Goal: Task Accomplishment & Management: Manage account settings

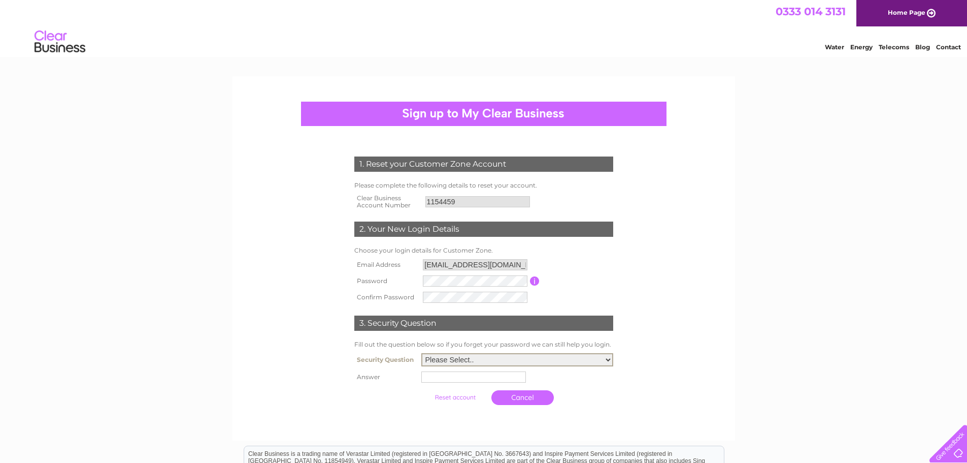
click at [610, 357] on select "Please Select.. In what town or city was your first job? In what town or city d…" at bounding box center [517, 359] width 192 height 13
select select "5"
click at [421, 353] on select "Please Select.. In what town or city was your first job? In what town or city d…" at bounding box center [517, 359] width 192 height 13
click at [457, 377] on input "text" at bounding box center [473, 376] width 105 height 11
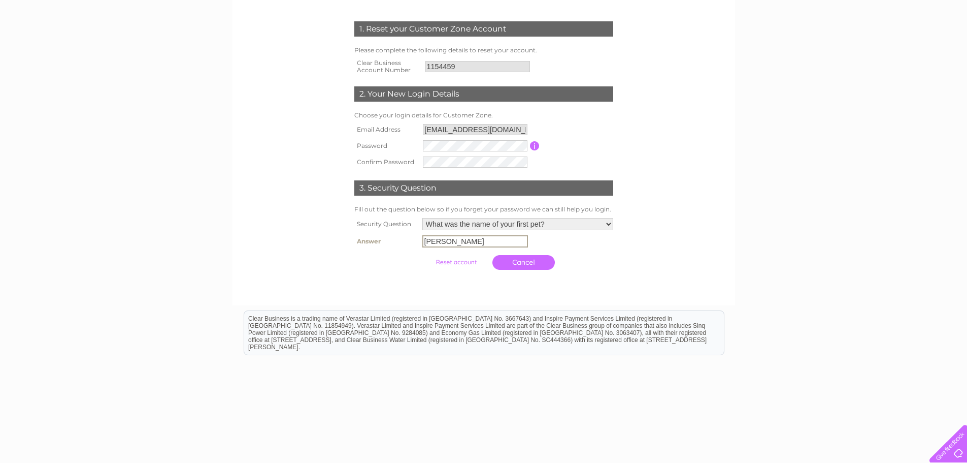
scroll to position [142, 0]
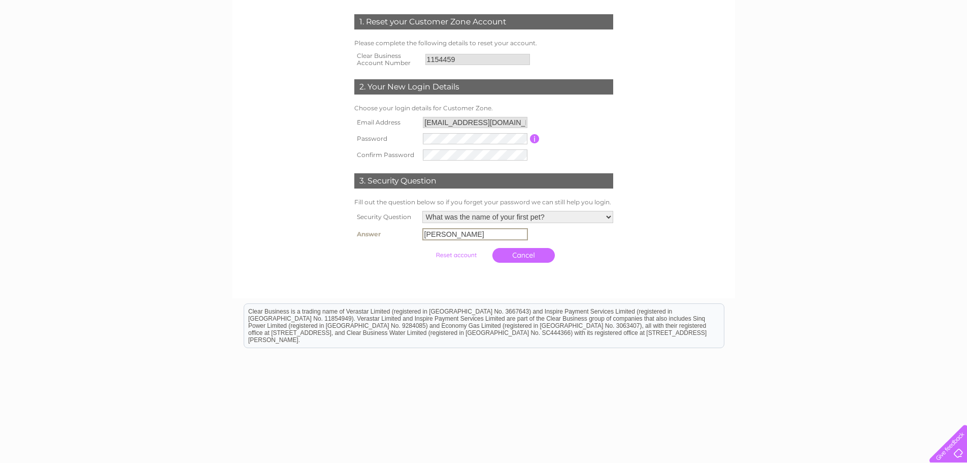
type input "sasha"
click at [472, 260] on input "submit" at bounding box center [456, 255] width 62 height 14
click at [455, 252] on input "submit" at bounding box center [456, 254] width 62 height 14
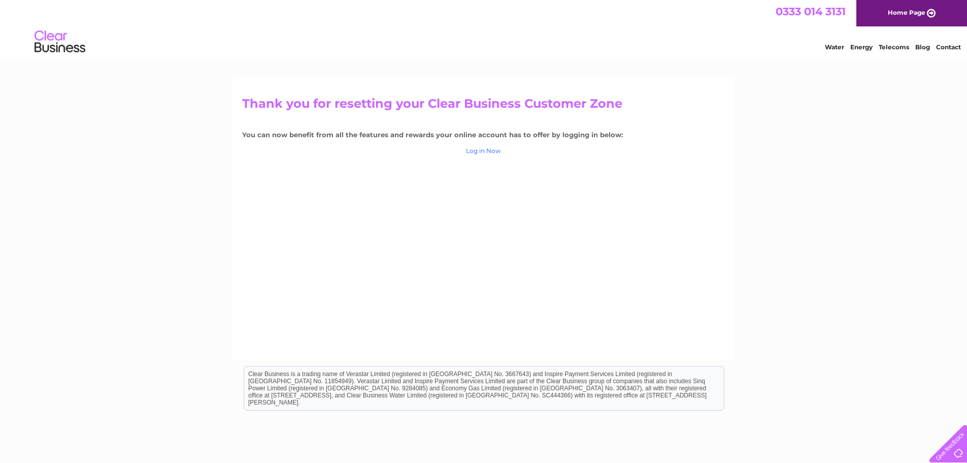
click at [483, 150] on link "Log in Now" at bounding box center [483, 151] width 35 height 8
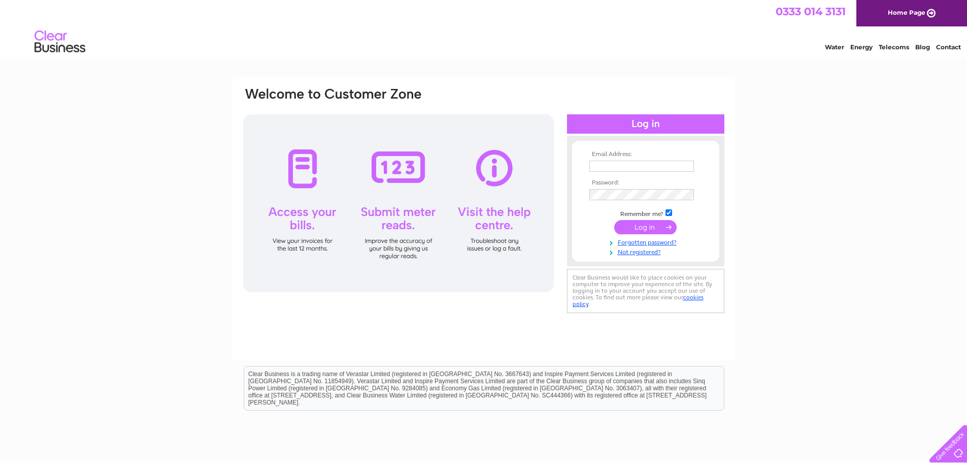
type input "donroc99@hotmail.com"
click at [651, 227] on input "submit" at bounding box center [645, 227] width 62 height 14
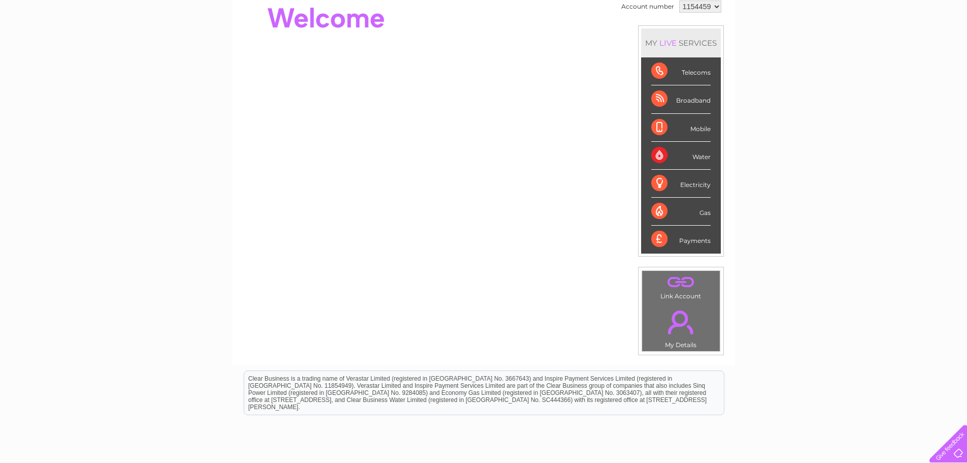
scroll to position [122, 0]
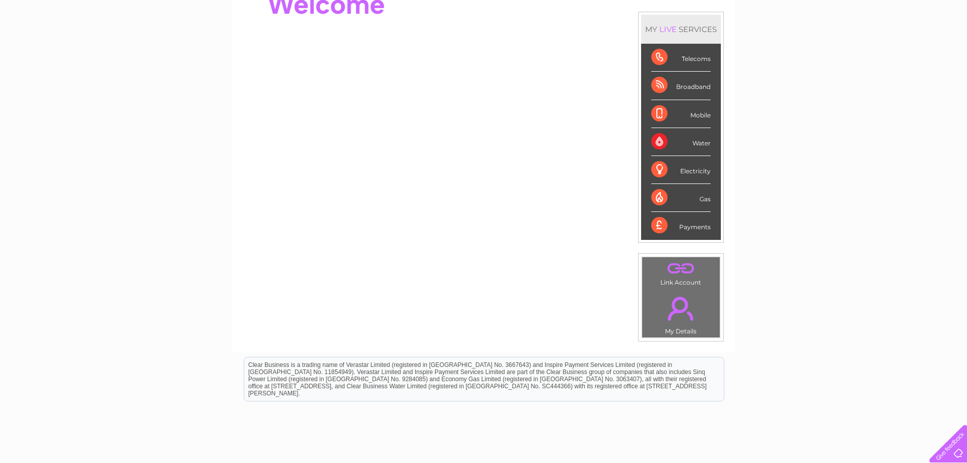
click at [690, 142] on div "Water" at bounding box center [680, 142] width 59 height 28
click at [656, 143] on div "Water" at bounding box center [680, 142] width 59 height 28
click at [691, 140] on div "Water" at bounding box center [680, 142] width 59 height 28
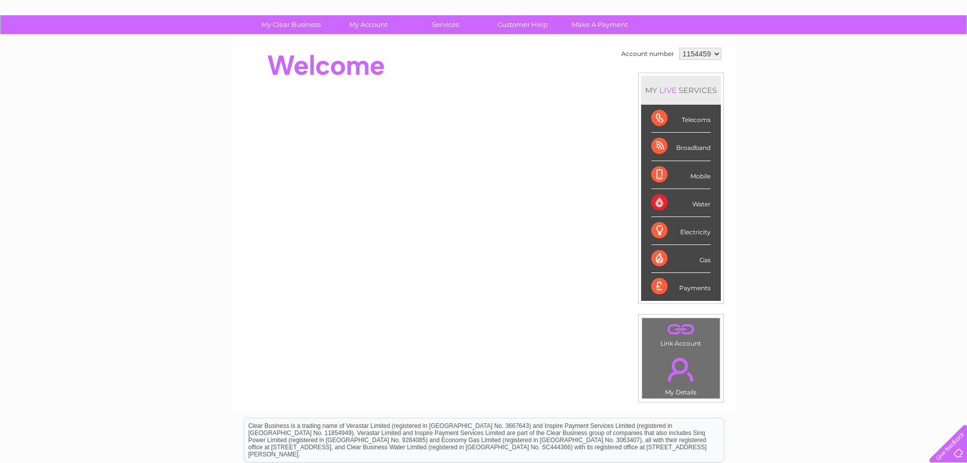
scroll to position [41, 0]
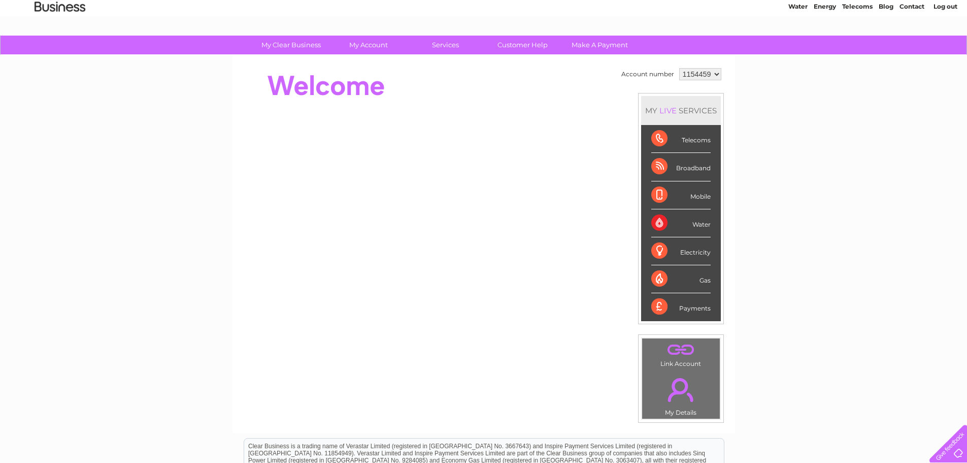
click at [679, 230] on div "Water" at bounding box center [680, 223] width 59 height 28
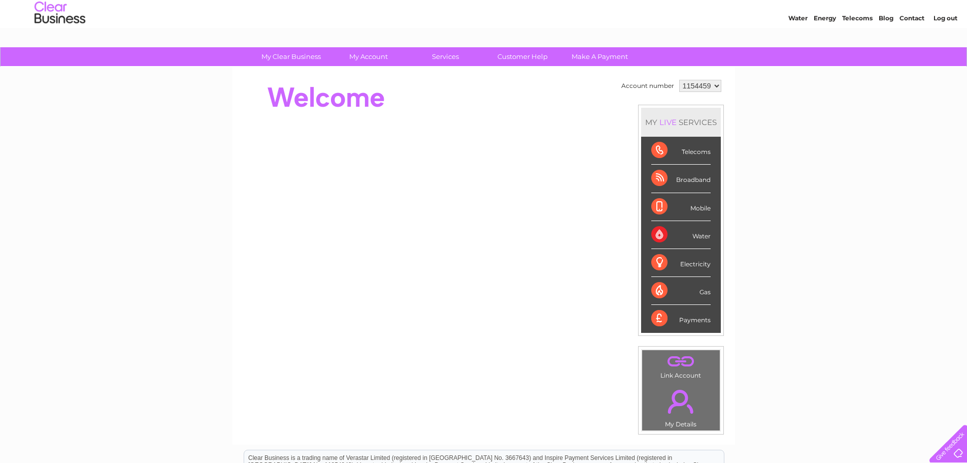
scroll to position [23, 0]
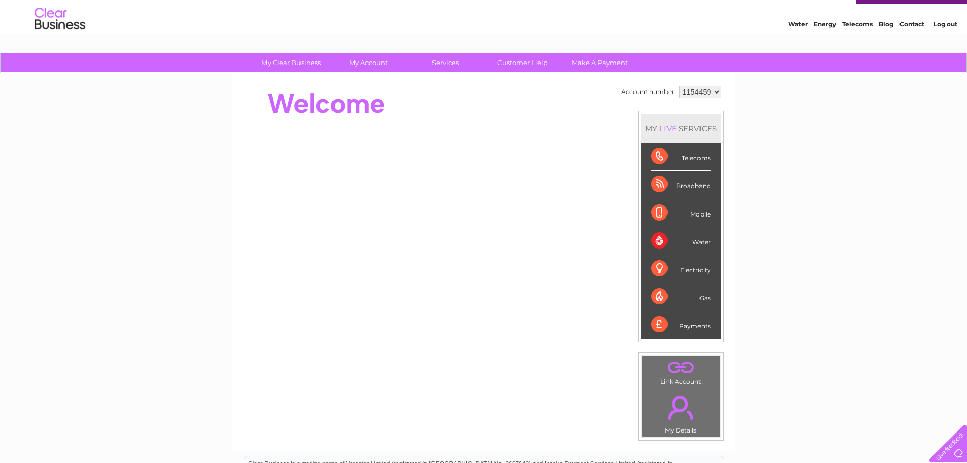
click at [663, 240] on div "Water" at bounding box center [680, 241] width 59 height 28
click at [673, 215] on div "Mobile" at bounding box center [680, 213] width 59 height 28
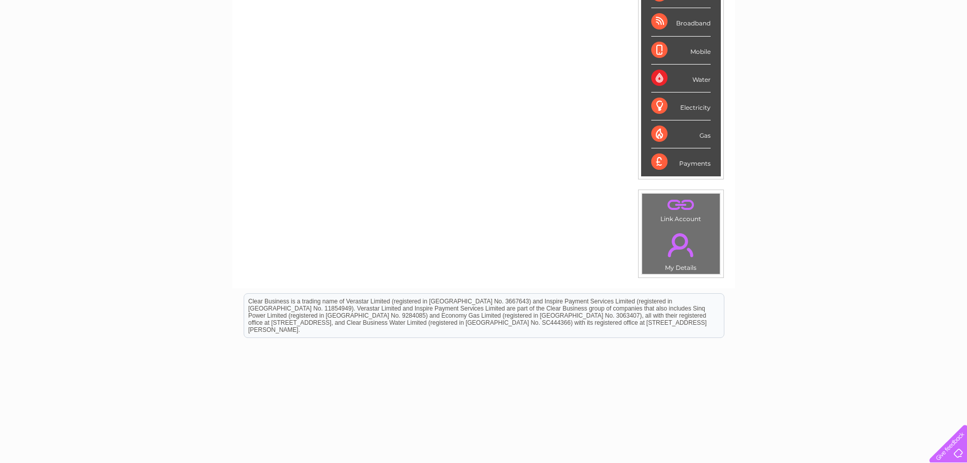
scroll to position [192, 0]
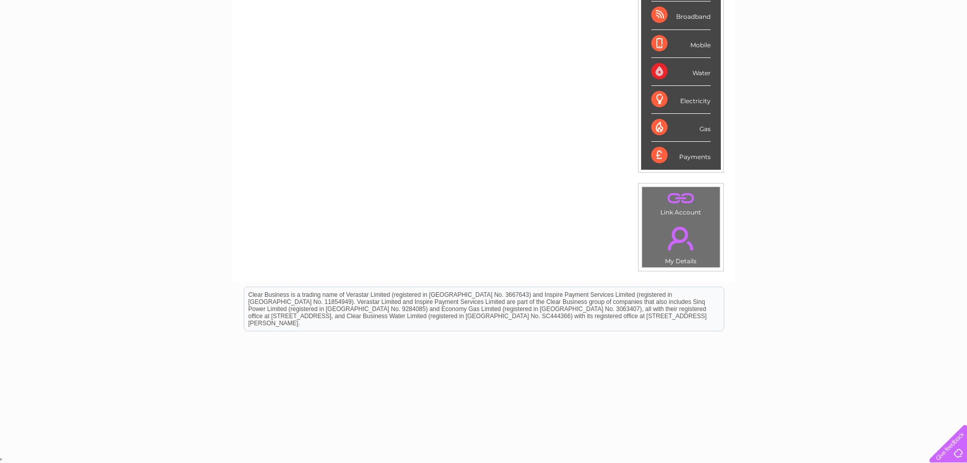
click at [701, 72] on div "Water" at bounding box center [680, 72] width 59 height 28
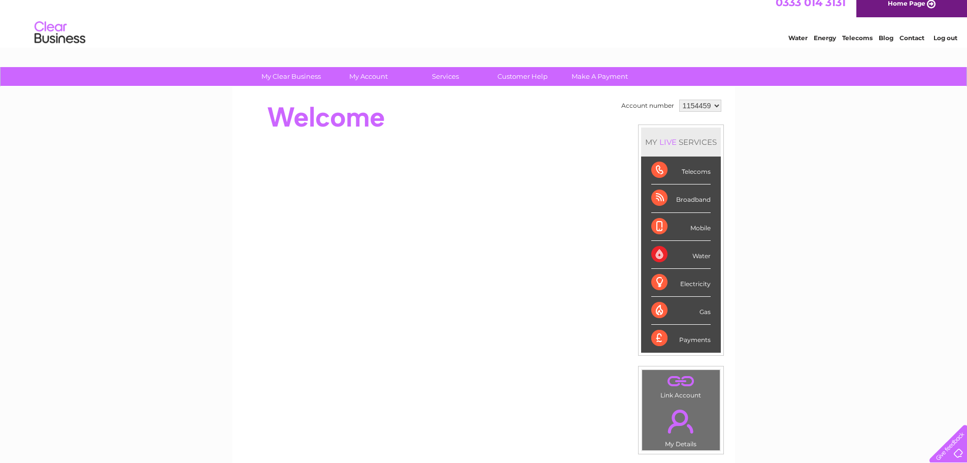
scroll to position [0, 0]
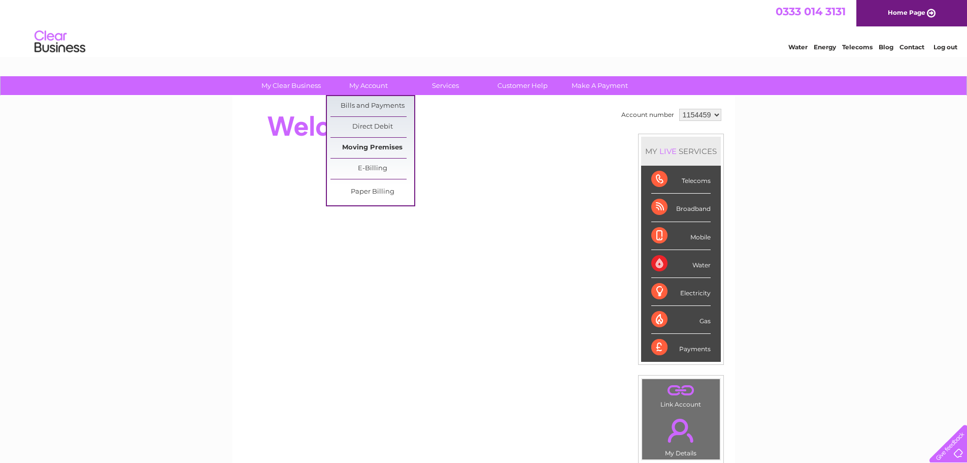
click at [384, 145] on link "Moving Premises" at bounding box center [373, 148] width 84 height 20
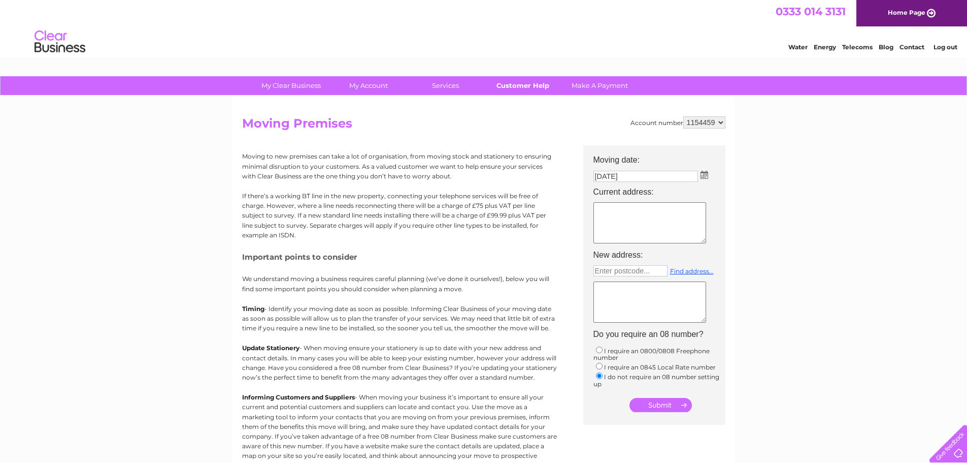
click at [522, 86] on link "Customer Help" at bounding box center [523, 85] width 84 height 19
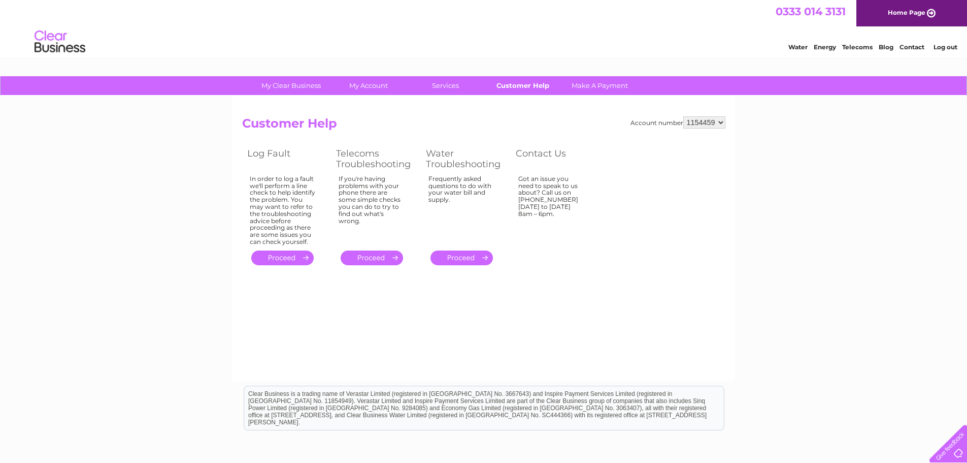
click at [525, 86] on link "Customer Help" at bounding box center [523, 85] width 84 height 19
click at [800, 45] on link "Water" at bounding box center [798, 47] width 19 height 8
